Goal: Task Accomplishment & Management: Use online tool/utility

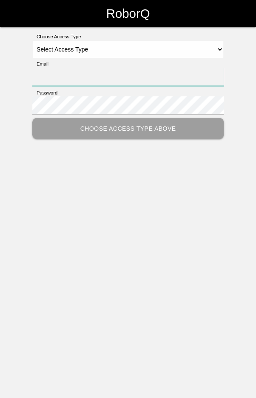
click at [49, 73] on input "Email" at bounding box center [128, 77] width 192 height 18
type input "blademast44@gmail.com"
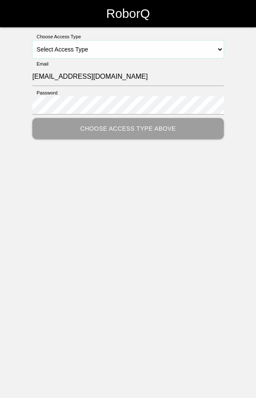
click at [130, 41] on select "Select Access Type Admin Customer Supervisor Worker" at bounding box center [128, 49] width 192 height 18
select select "Worker"
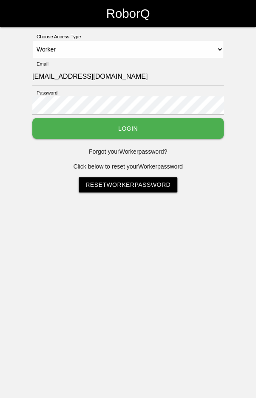
click at [143, 125] on button "Login" at bounding box center [128, 128] width 192 height 21
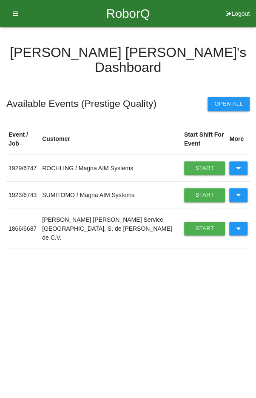
click at [242, 161] on button at bounding box center [239, 168] width 18 height 14
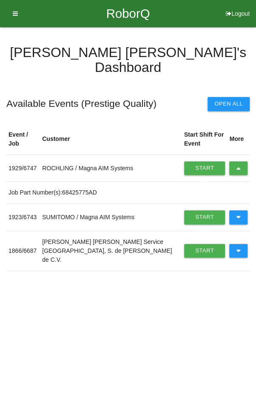
click at [194, 161] on link "Start Shift" at bounding box center [204, 168] width 41 height 14
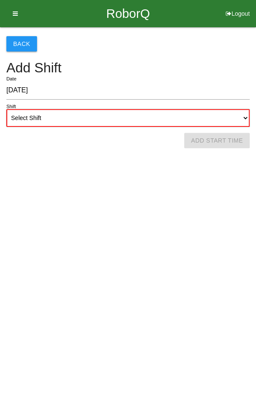
click at [143, 113] on select "Select Shift 1st Shift 2nd Shift 3rd Shift 4th Shift" at bounding box center [128, 118] width 244 height 18
select select "2"
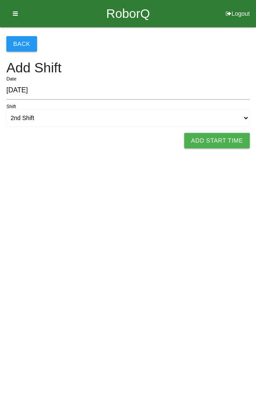
click at [230, 143] on button "Add Start Time" at bounding box center [217, 140] width 66 height 15
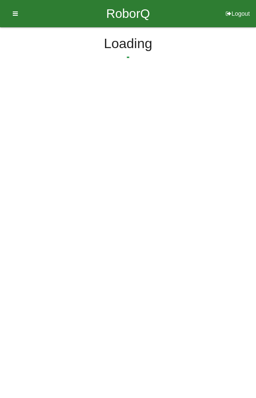
select select "2"
select select "56"
select select "2"
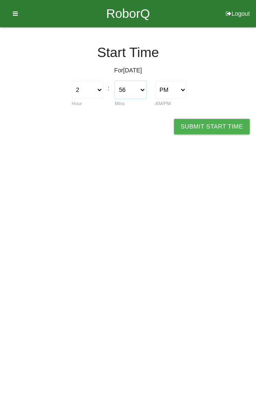
click at [132, 84] on select "00 01 02 03 04 05 06 07 08 09 10 11 12 13 14 15 16 17 18 19 20 21 22 23 24 25 2…" at bounding box center [131, 90] width 32 height 18
select select "0"
click at [220, 132] on button "Submit Start Time" at bounding box center [212, 126] width 76 height 15
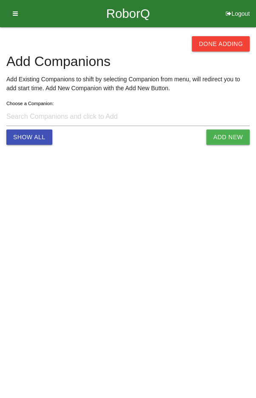
click at [224, 41] on button "Done Adding" at bounding box center [221, 43] width 58 height 15
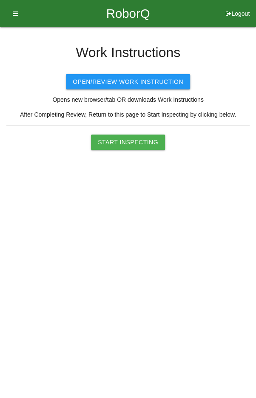
click at [129, 140] on button "Start Inspecting" at bounding box center [128, 142] width 74 height 15
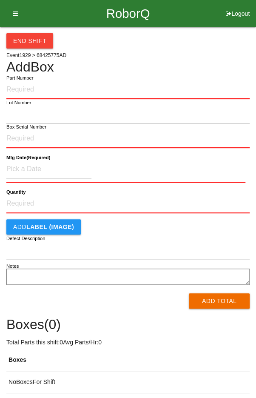
click at [120, 87] on input "Part Number" at bounding box center [128, 89] width 244 height 19
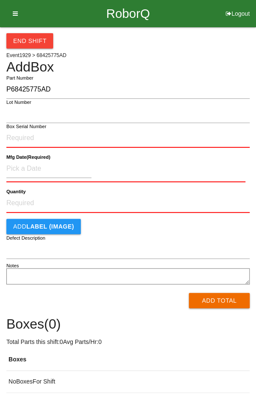
type input "P68425775AD"
click at [81, 135] on input "Box Serial Number" at bounding box center [128, 138] width 244 height 19
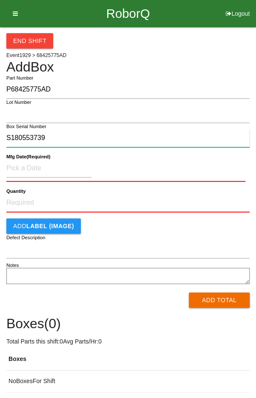
type input "S180553739"
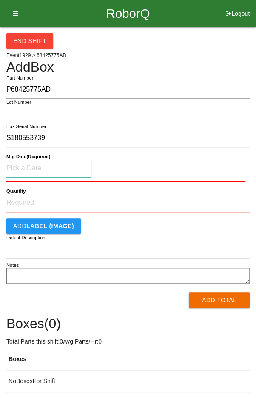
click at [69, 167] on input at bounding box center [48, 168] width 85 height 18
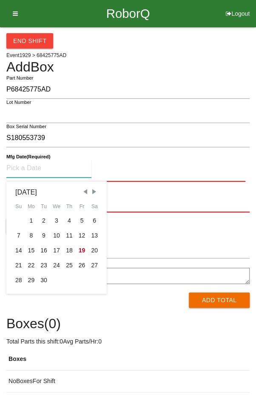
click at [44, 251] on div "16" at bounding box center [43, 250] width 13 height 15
type input "09/16/2025"
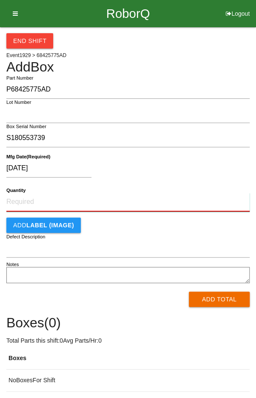
click at [142, 193] on input "Quantity" at bounding box center [128, 202] width 244 height 19
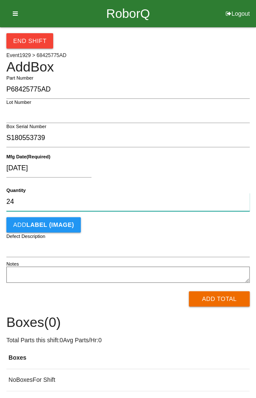
type input "24"
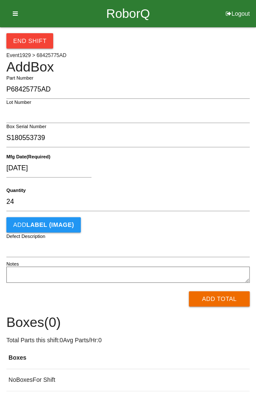
click at [171, 170] on div "09/16/2025" at bounding box center [125, 170] width 239 height 22
click at [211, 298] on button "Add Total" at bounding box center [219, 298] width 61 height 15
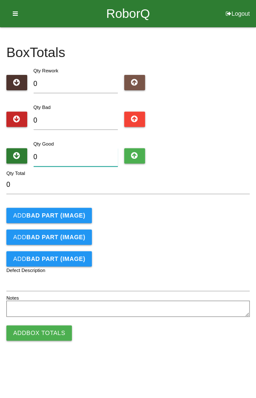
click at [72, 154] on input "0" at bounding box center [76, 157] width 85 height 18
type input "2"
type input "24"
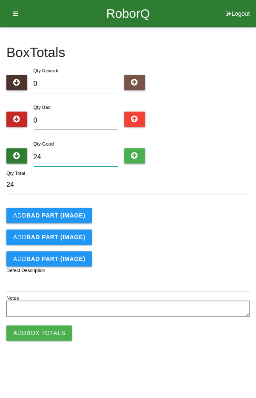
type input "24"
click at [198, 206] on form "24 Qty Total Add BAD PART (IMAGE) Add BAD PART (IMAGE) Add BAD PART (IMAGE) Def…" at bounding box center [128, 248] width 244 height 144
click at [40, 334] on button "Add Box Totals" at bounding box center [39, 332] width 66 height 15
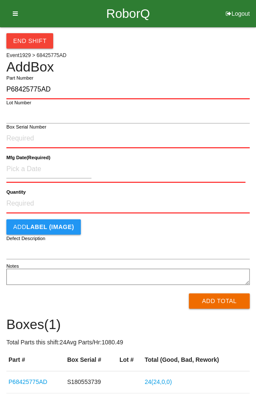
type input "P68425775AD"
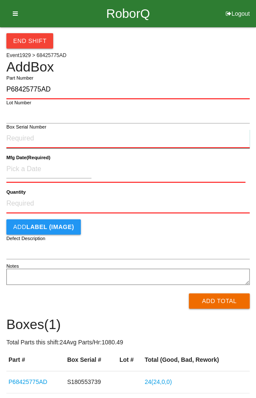
click at [20, 134] on input "Box Serial Number" at bounding box center [128, 138] width 244 height 19
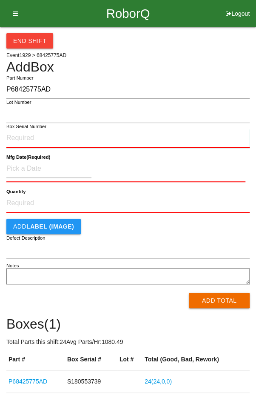
click at [19, 137] on input "Box Serial Number" at bounding box center [128, 138] width 244 height 19
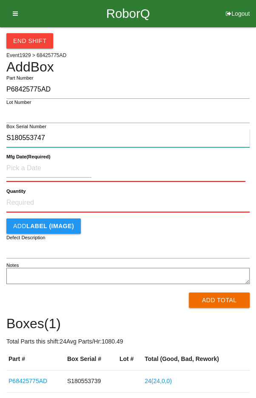
type input "S180553747"
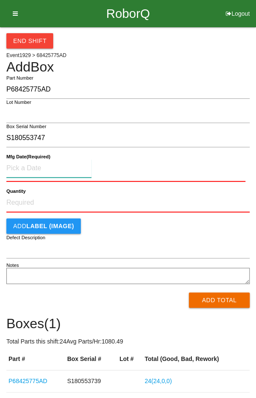
click at [26, 168] on input at bounding box center [48, 168] width 85 height 18
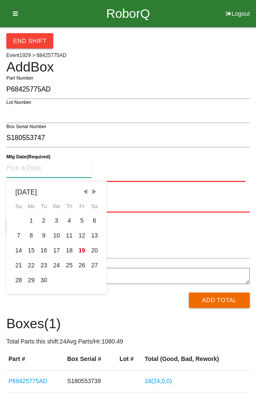
click at [44, 251] on div "16" at bounding box center [43, 250] width 13 height 15
type input "09/16/2025"
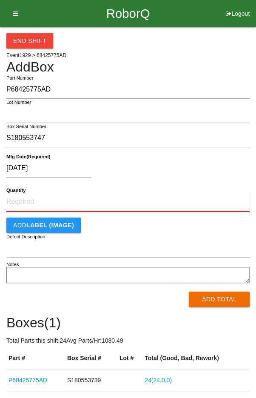
click at [31, 198] on input "Quantity" at bounding box center [128, 202] width 244 height 19
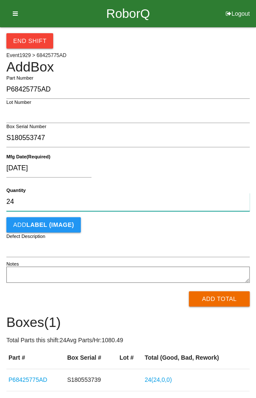
type input "24"
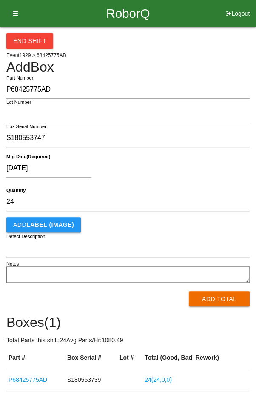
click at [211, 225] on div "Add LABEL (IMAGE)" at bounding box center [128, 224] width 244 height 15
click at [212, 302] on button "Add Total" at bounding box center [219, 298] width 61 height 15
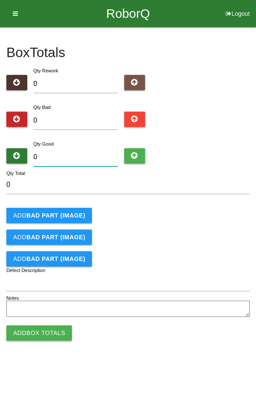
click at [76, 156] on input "0" at bounding box center [76, 157] width 85 height 18
type input "2"
type input "24"
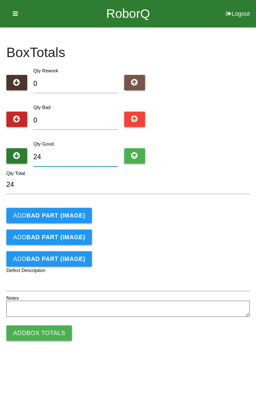
type input "24"
click at [204, 212] on div "Add BAD PART (IMAGE)" at bounding box center [128, 215] width 244 height 15
click at [45, 333] on button "Add Box Totals" at bounding box center [39, 332] width 66 height 15
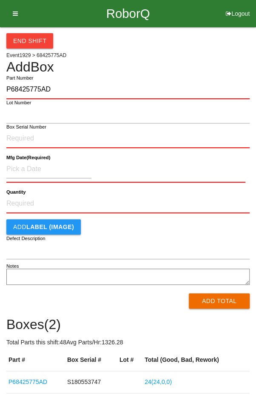
type input "P68425775AD"
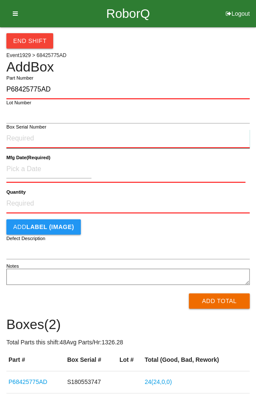
click at [76, 140] on input "Box Serial Number" at bounding box center [128, 138] width 244 height 19
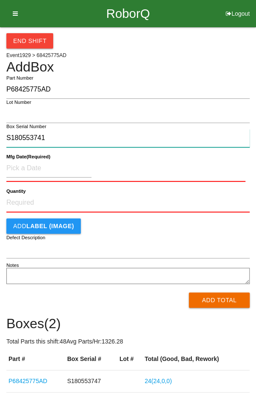
type input "S180553741"
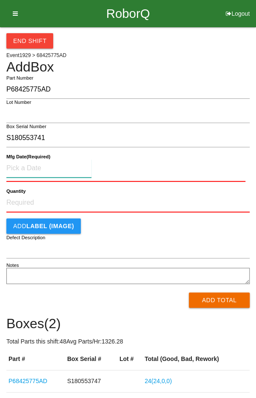
click at [49, 172] on input at bounding box center [48, 168] width 85 height 18
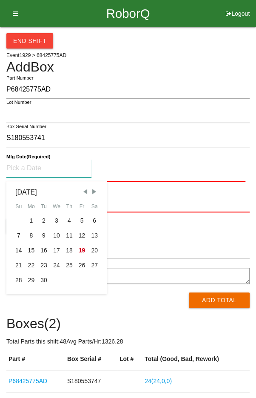
click at [43, 249] on div "16" at bounding box center [43, 250] width 13 height 15
type input "09/16/2025"
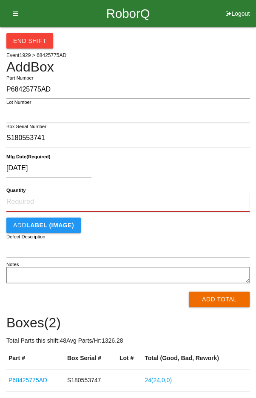
click at [135, 203] on input "Quantity" at bounding box center [128, 202] width 244 height 19
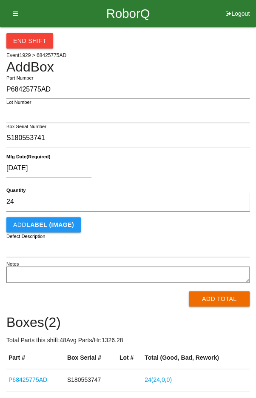
type input "24"
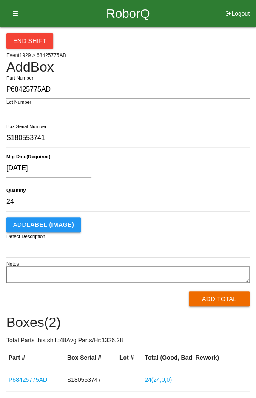
click at [182, 167] on div "09/16/2025" at bounding box center [125, 170] width 239 height 22
click at [225, 298] on button "Add Total" at bounding box center [219, 298] width 61 height 15
